Goal: Task Accomplishment & Management: Complete application form

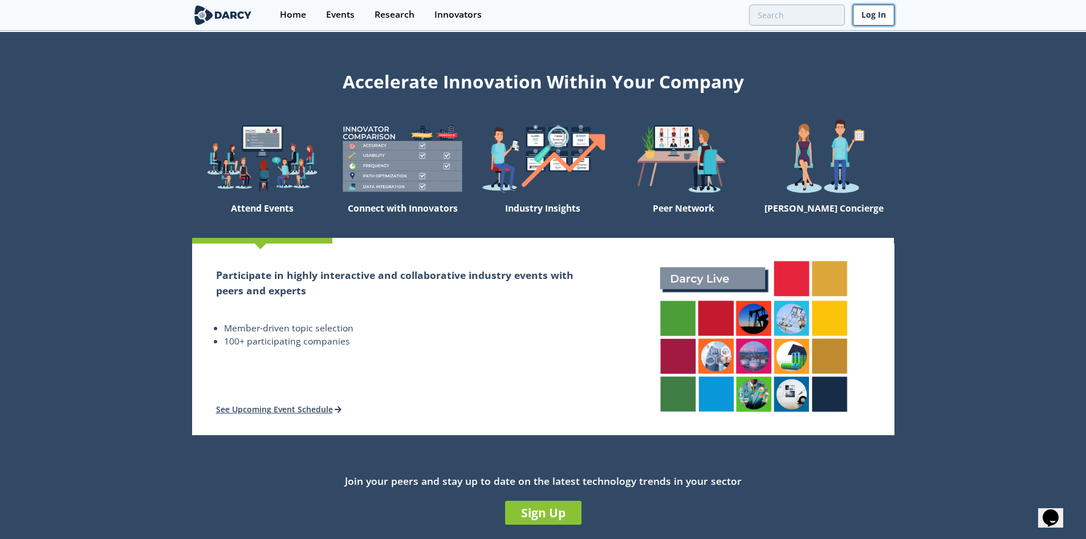
click at [880, 18] on link "Log In" at bounding box center [874, 15] width 42 height 21
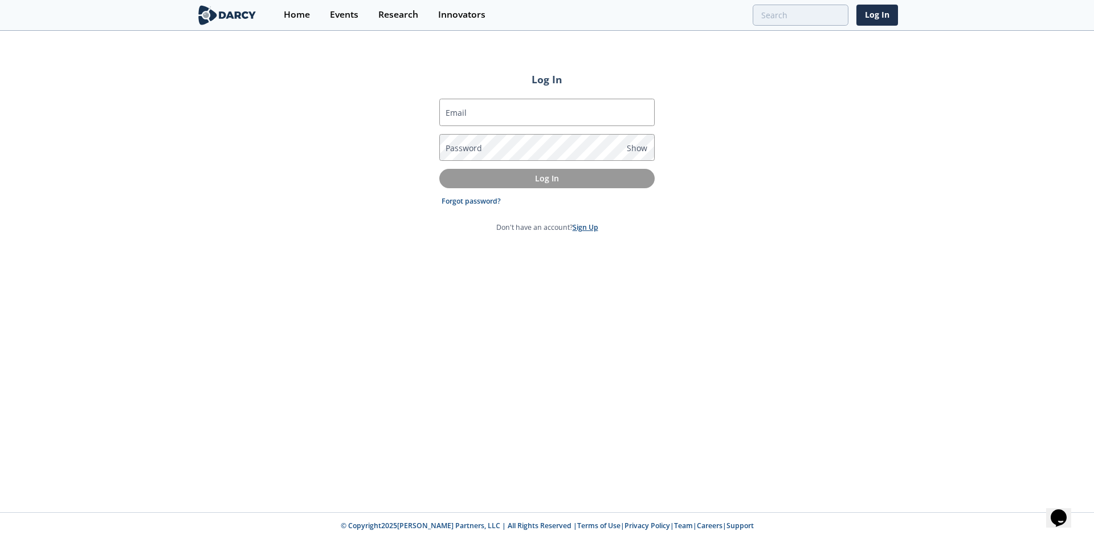
click at [590, 225] on link "Sign Up" at bounding box center [586, 227] width 26 height 10
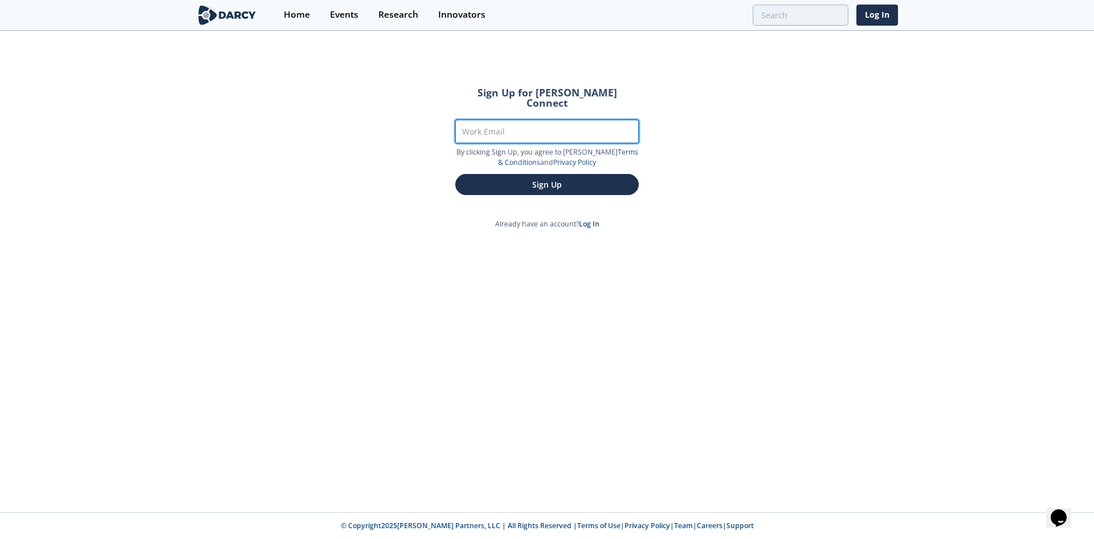
click at [558, 123] on input "Work Email" at bounding box center [547, 131] width 184 height 23
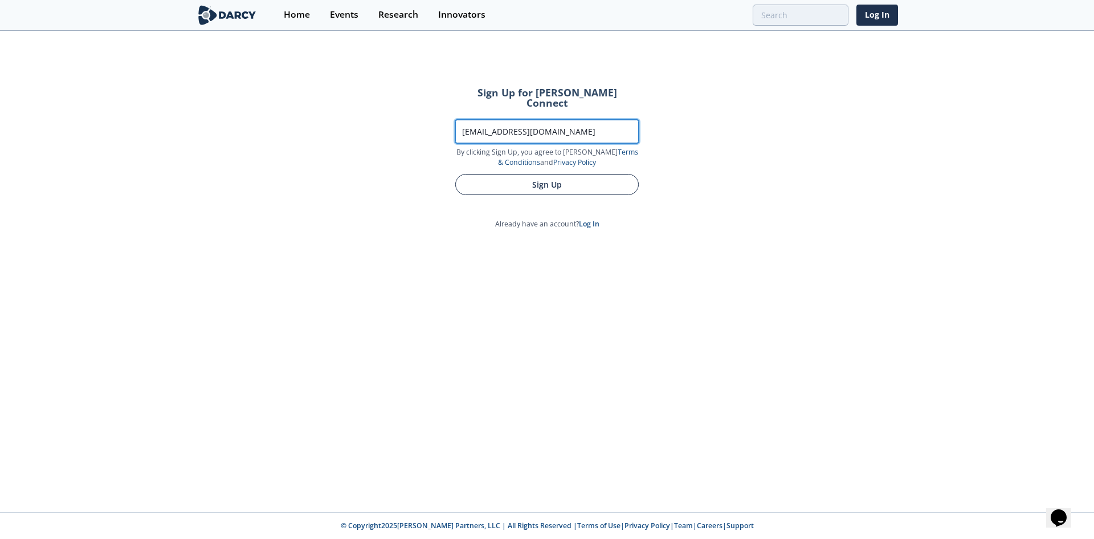
type input "[EMAIL_ADDRESS][DOMAIN_NAME]"
click at [552, 174] on button "Sign Up" at bounding box center [547, 184] width 184 height 21
click at [519, 177] on button "Sign Up" at bounding box center [547, 184] width 184 height 21
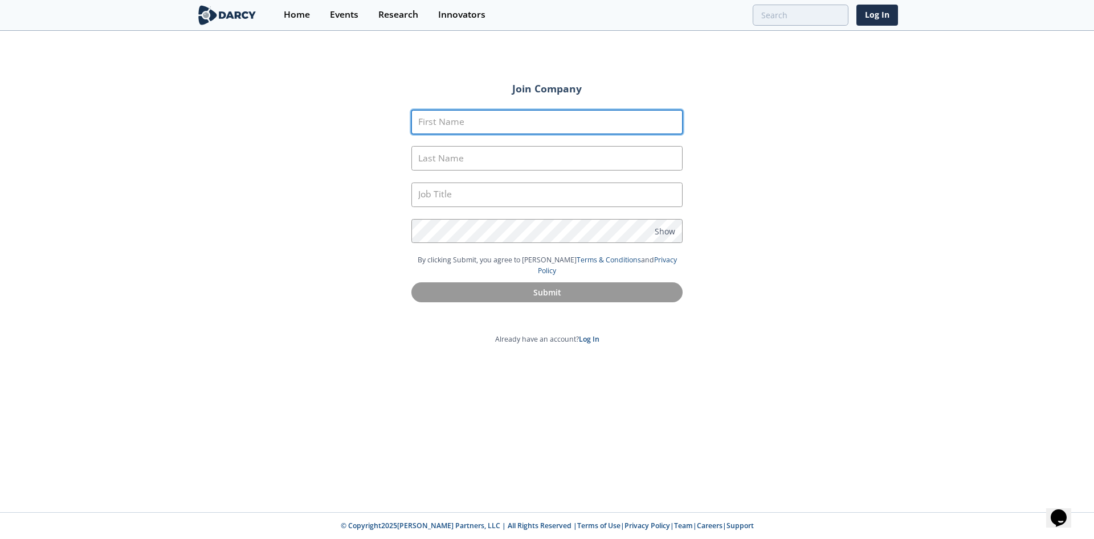
click at [514, 123] on input "First Name" at bounding box center [546, 122] width 271 height 25
type input "[PERSON_NAME]"
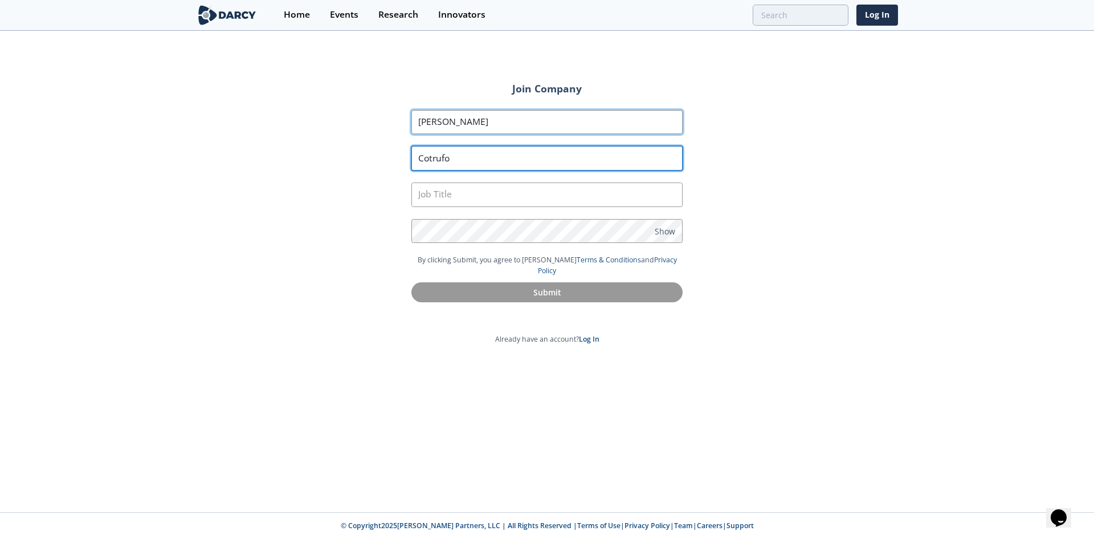
type input "Cotrufo"
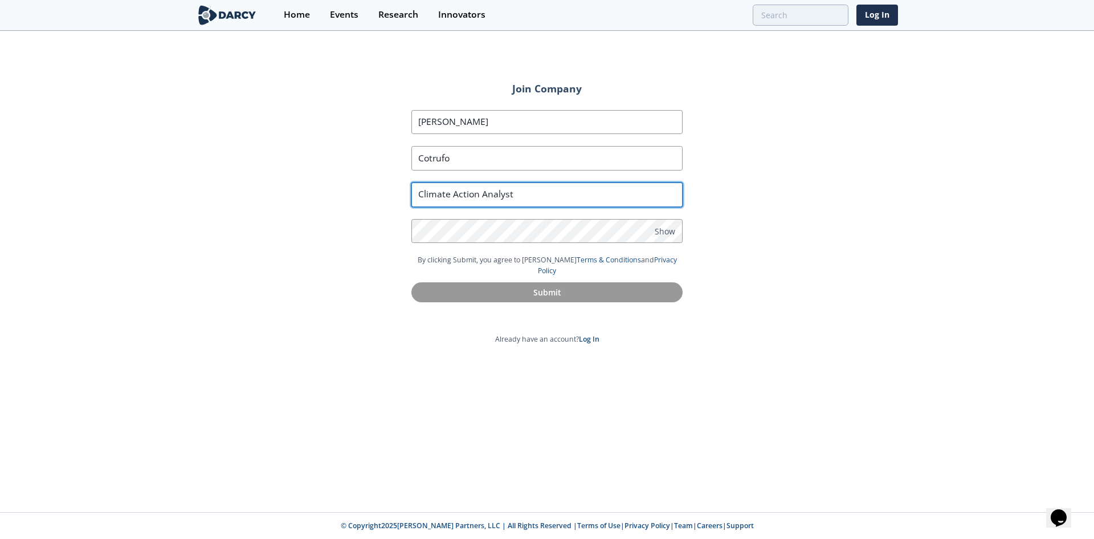
type input "Climate Action Analyst"
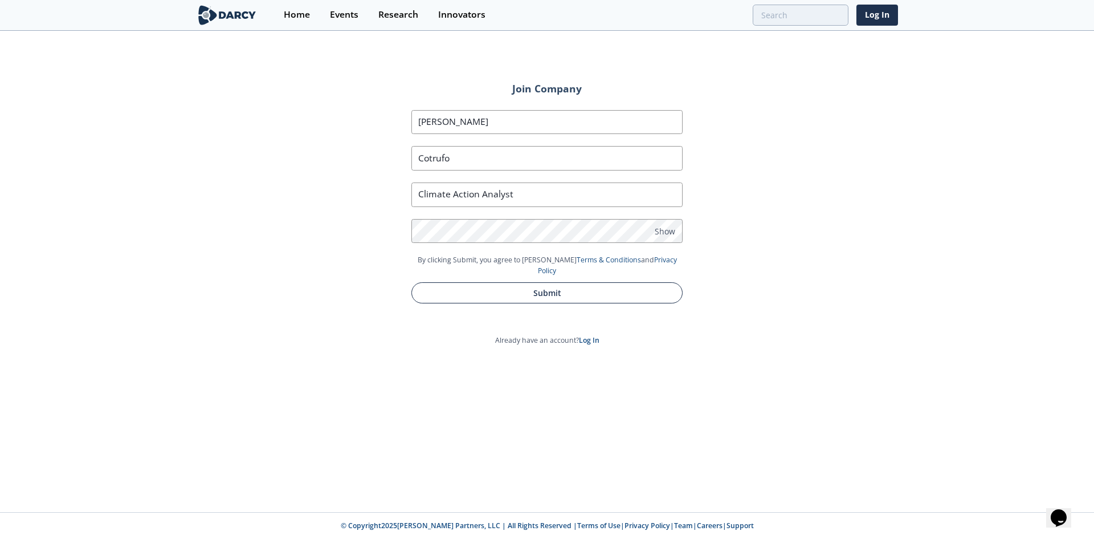
click at [550, 282] on button "Submit" at bounding box center [546, 292] width 271 height 21
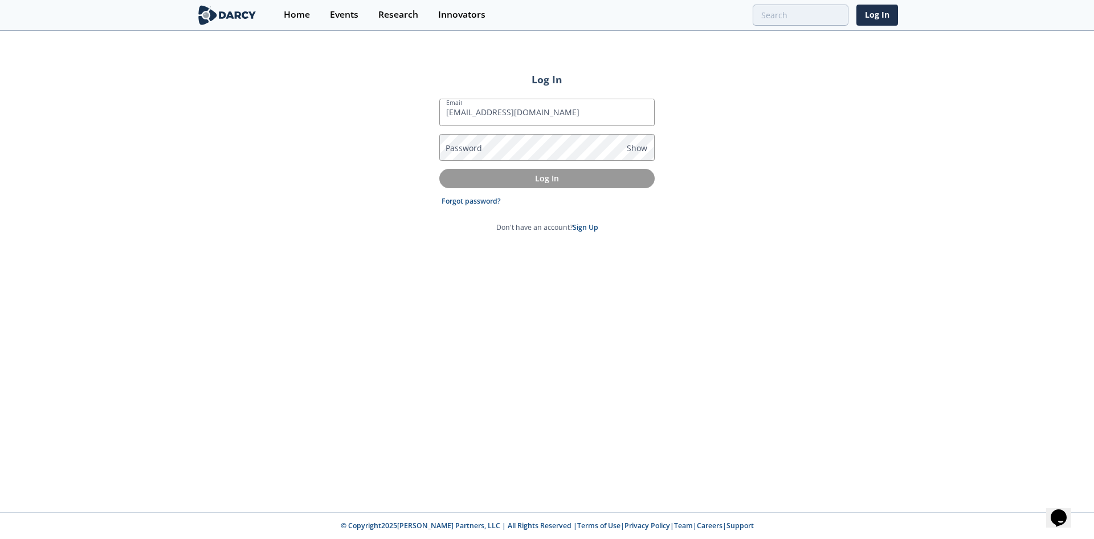
click at [465, 152] on label "Password" at bounding box center [464, 148] width 36 height 12
click at [507, 182] on p "Log In" at bounding box center [546, 178] width 199 height 12
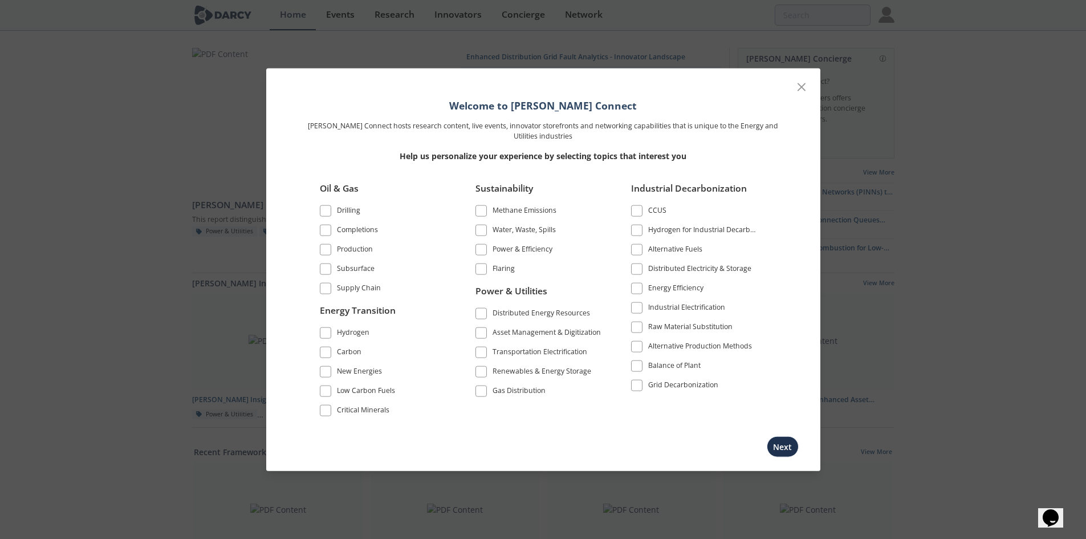
click at [480, 248] on span at bounding box center [481, 249] width 8 height 8
click at [480, 312] on span at bounding box center [481, 313] width 8 height 8
click at [484, 353] on span at bounding box center [481, 352] width 8 height 8
click at [483, 373] on span at bounding box center [481, 372] width 8 height 8
click at [638, 267] on span at bounding box center [637, 268] width 8 height 8
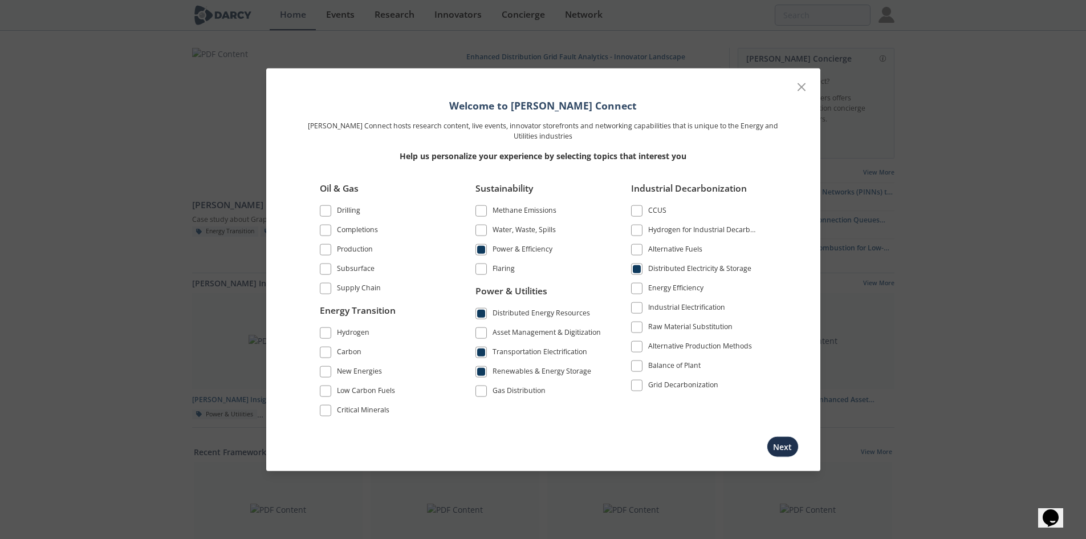
click at [637, 289] on span at bounding box center [637, 288] width 8 height 8
click at [637, 309] on span at bounding box center [637, 307] width 8 height 8
click at [638, 385] on span at bounding box center [637, 385] width 8 height 8
click at [788, 449] on button "Next" at bounding box center [783, 446] width 32 height 21
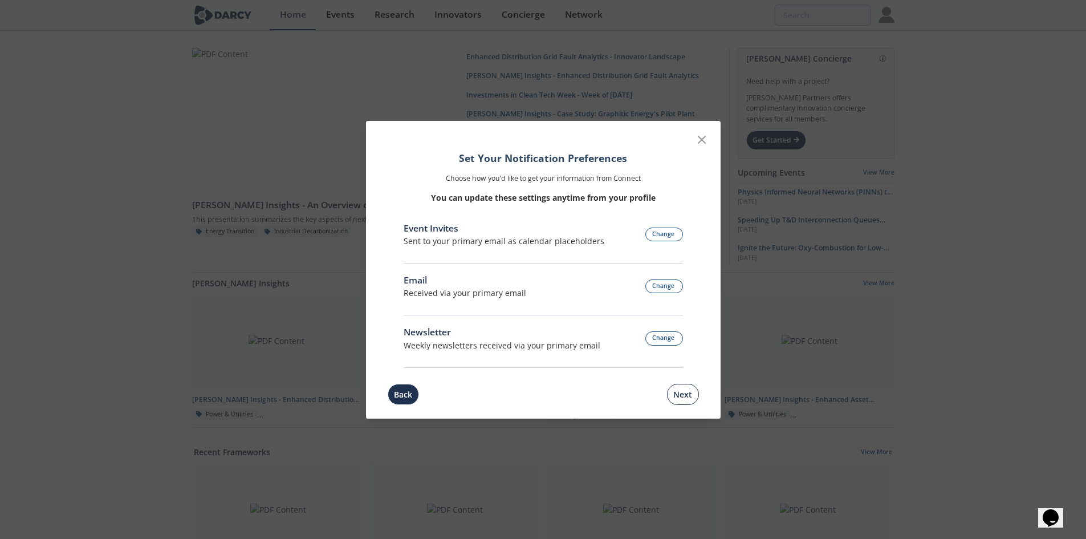
click at [679, 397] on button "Next" at bounding box center [683, 394] width 32 height 21
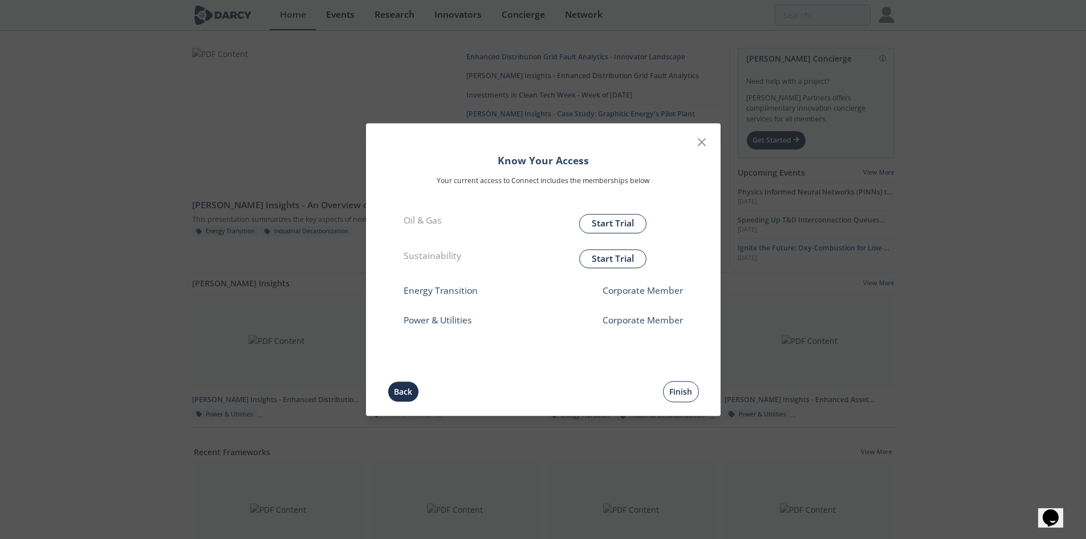
click at [668, 385] on button "Finish" at bounding box center [681, 391] width 36 height 21
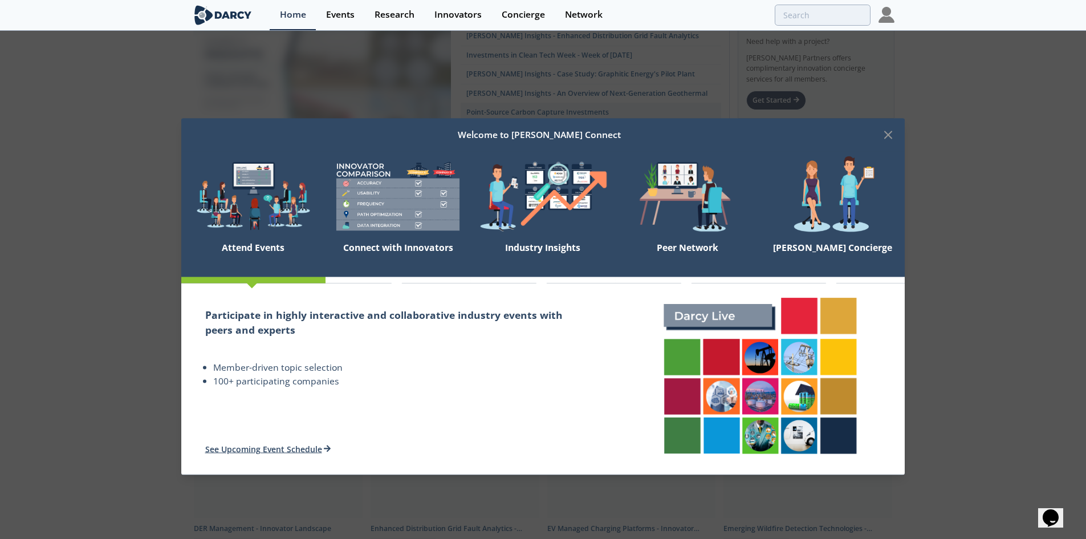
scroll to position [114, 0]
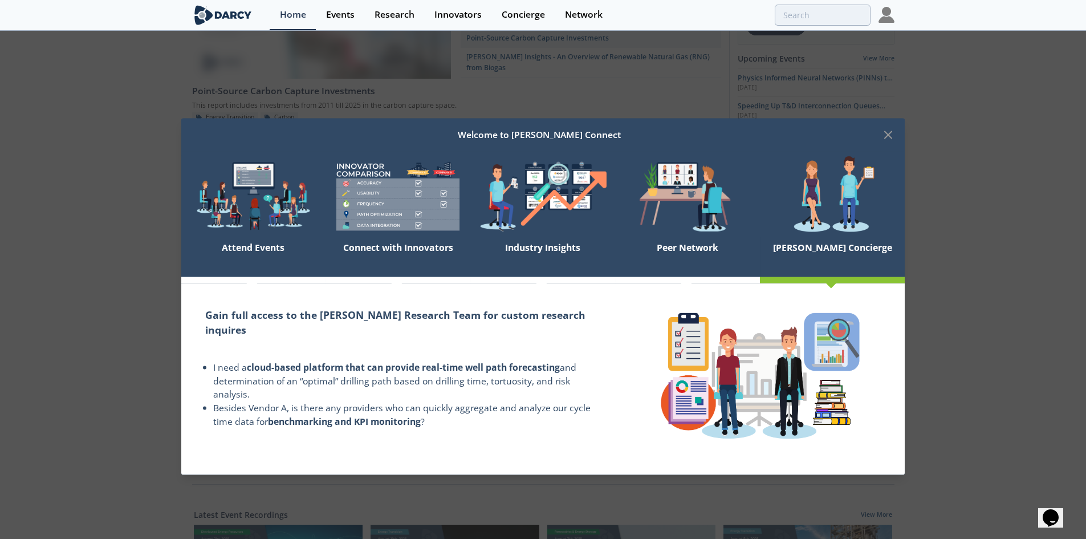
click at [887, 138] on icon at bounding box center [888, 135] width 14 height 14
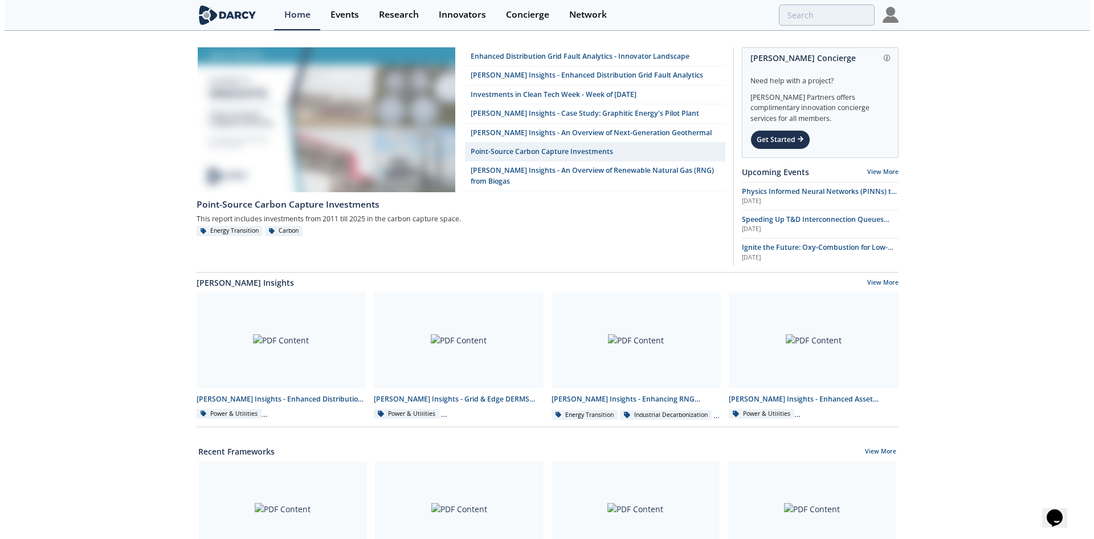
scroll to position [0, 0]
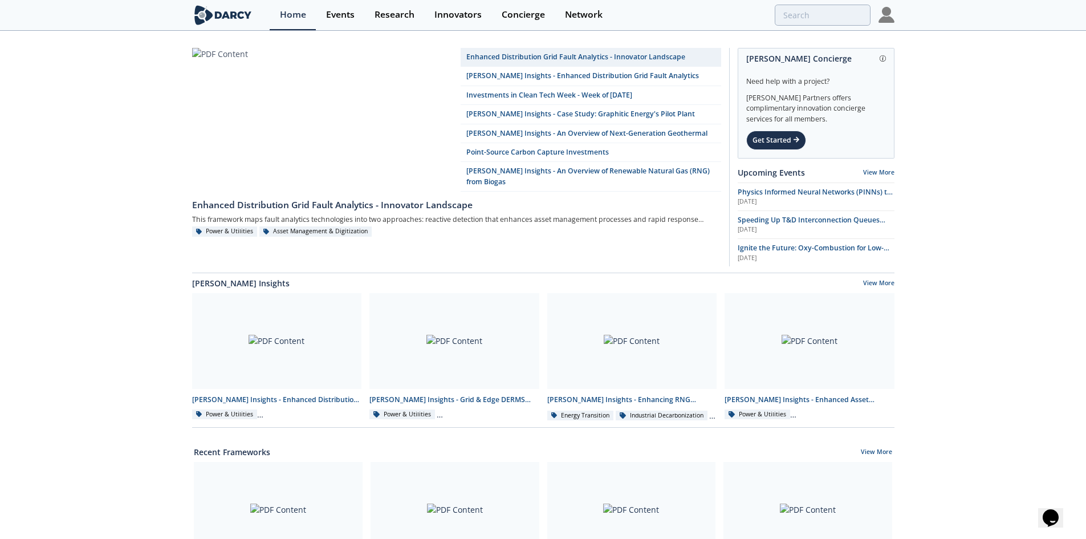
click at [890, 20] on img at bounding box center [886, 15] width 16 height 16
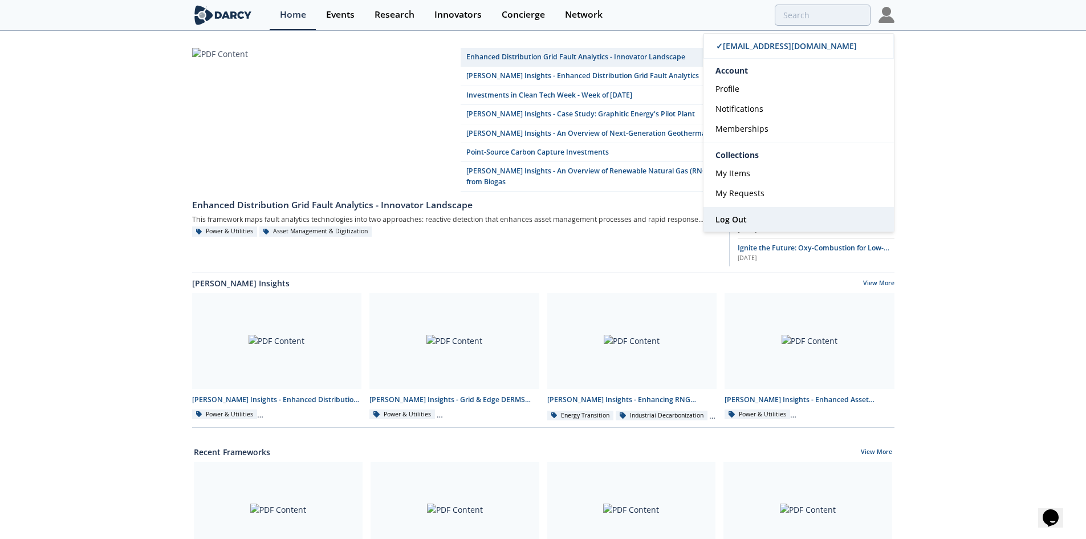
click at [735, 220] on span "Log Out" at bounding box center [730, 219] width 31 height 11
